Goal: Information Seeking & Learning: Learn about a topic

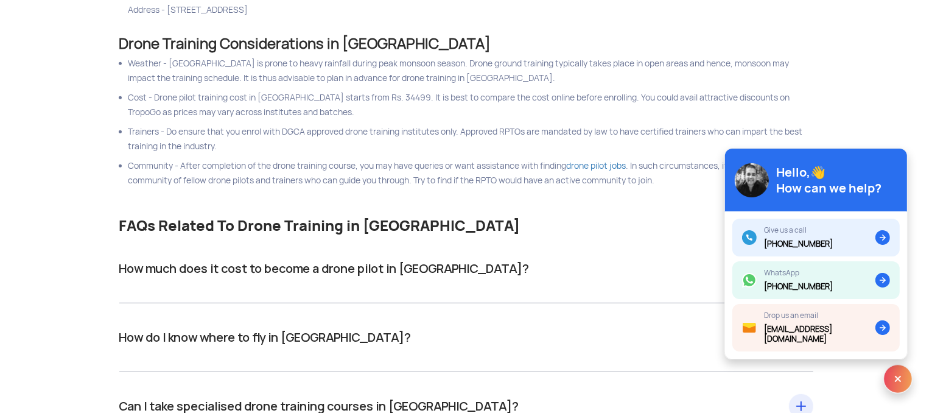
scroll to position [554, 0]
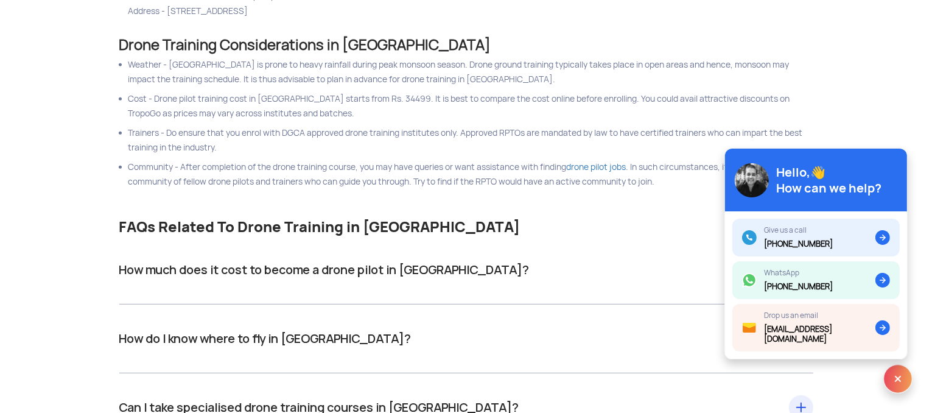
click at [251, 273] on div "How much does it cost to become a drone pilot in [GEOGRAPHIC_DATA]? Drone pilot…" at bounding box center [466, 269] width 694 height 19
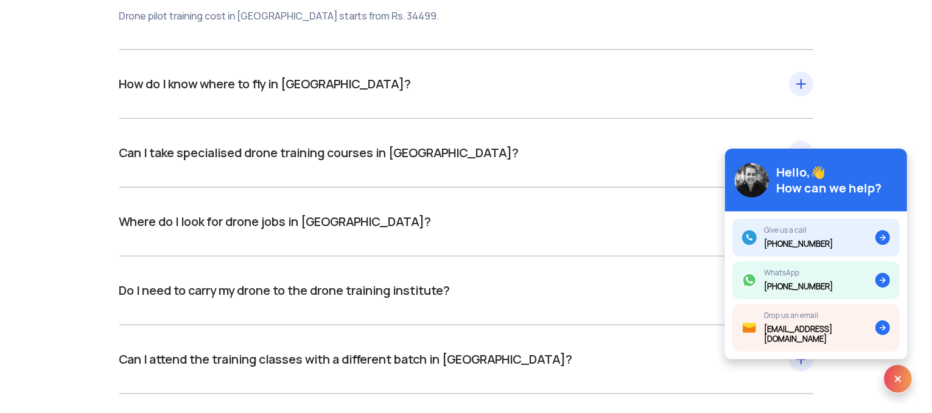
scroll to position [838, 0]
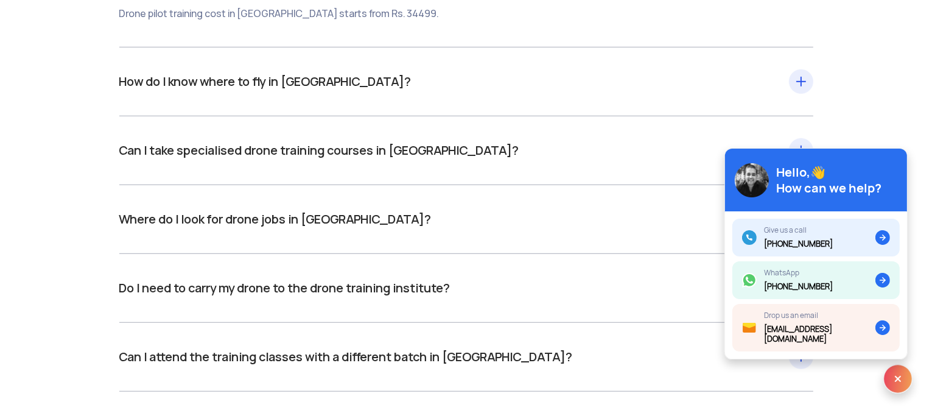
click at [158, 80] on div "How do I know where to fly in [GEOGRAPHIC_DATA]? Once you have completed the dr…" at bounding box center [466, 81] width 694 height 19
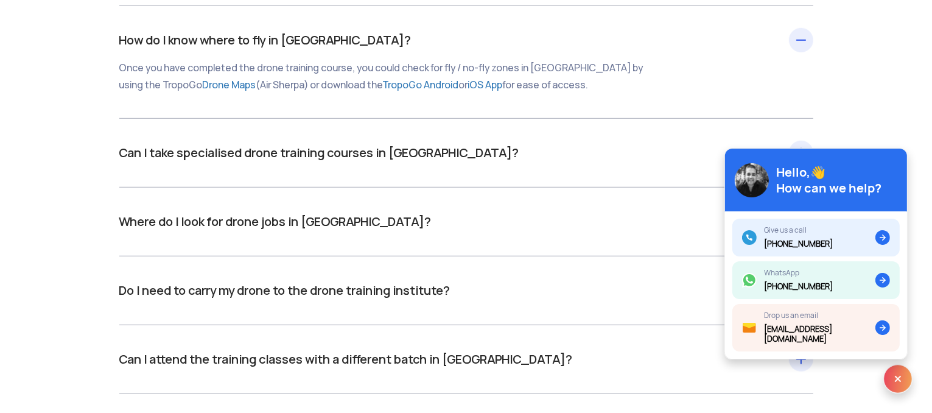
scroll to position [880, 0]
click at [158, 161] on div "Can I take specialised drone training courses in [GEOGRAPHIC_DATA]? Yes. You ca…" at bounding box center [466, 152] width 694 height 19
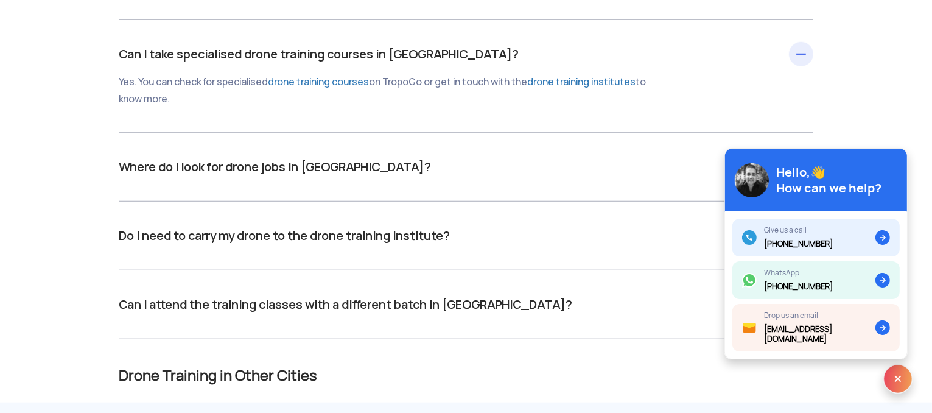
scroll to position [980, 0]
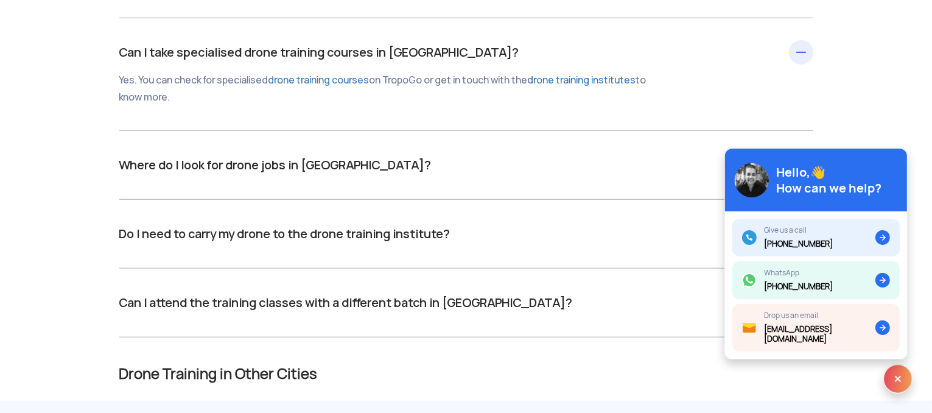
click at [164, 171] on div "Where do I look for drone jobs in [GEOGRAPHIC_DATA]? After drone training cours…" at bounding box center [466, 164] width 694 height 19
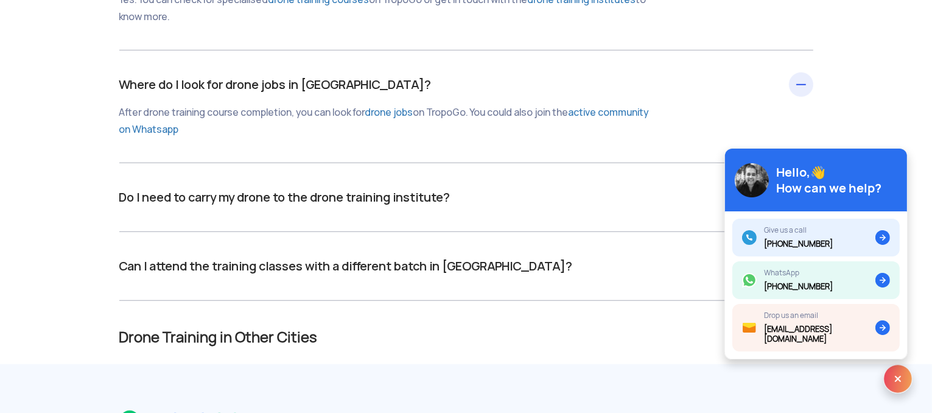
scroll to position [1063, 0]
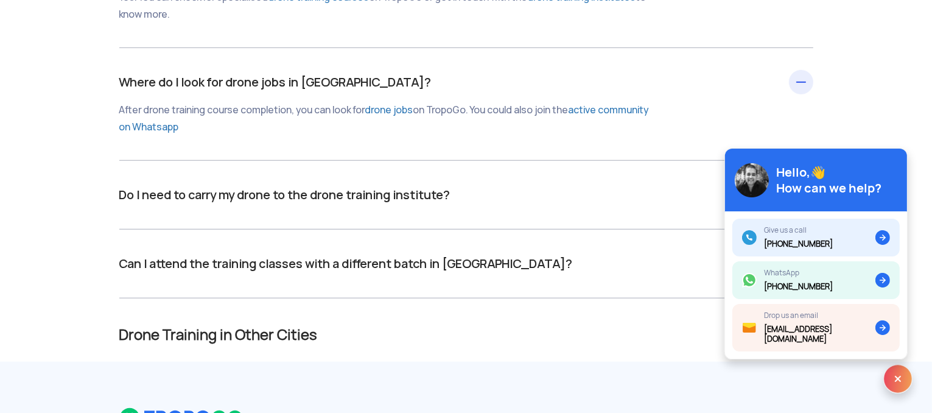
click at [167, 199] on div "Do I need to carry my drone to the drone training institute? No. The drone trai…" at bounding box center [466, 194] width 694 height 19
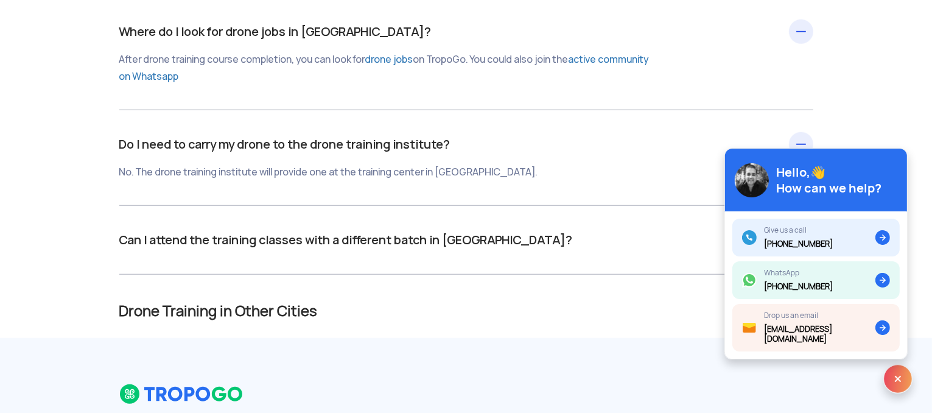
scroll to position [1113, 0]
click at [183, 245] on div "Can I attend the training classes with a different batch in [GEOGRAPHIC_DATA]? …" at bounding box center [466, 239] width 694 height 19
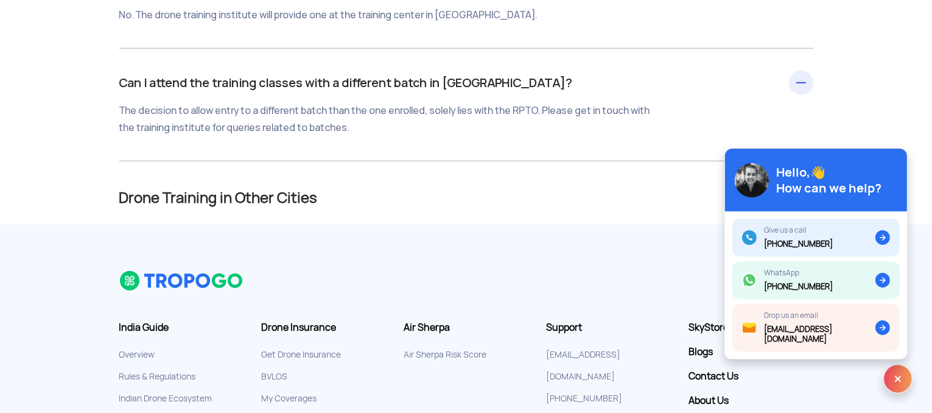
scroll to position [1271, 0]
click at [194, 205] on h2 "Drone Training in Other Cities" at bounding box center [466, 197] width 694 height 15
click at [190, 196] on h2 "Drone Training in Other Cities" at bounding box center [466, 197] width 694 height 15
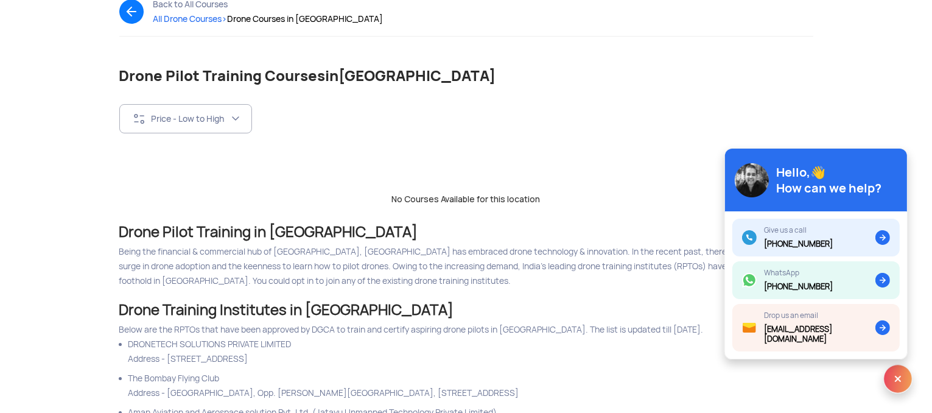
scroll to position [0, 0]
